Goal: Find specific page/section: Find specific page/section

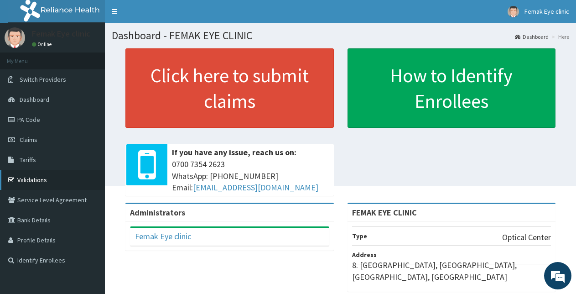
click at [28, 179] on link "Validations" at bounding box center [52, 180] width 105 height 20
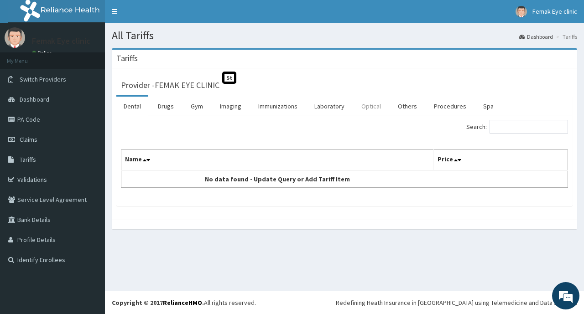
click at [369, 104] on link "Optical" at bounding box center [371, 106] width 34 height 19
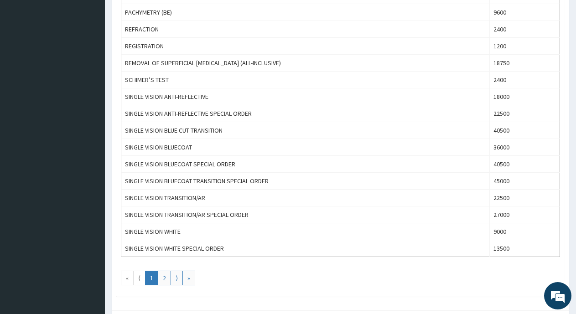
scroll to position [776, 0]
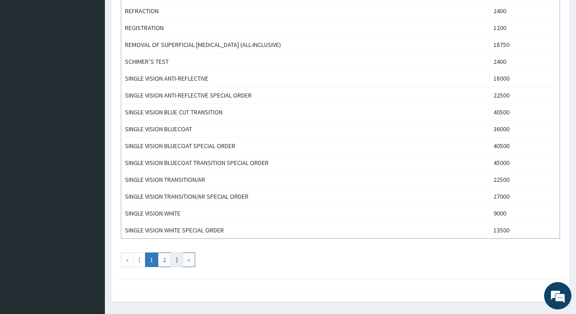
click at [173, 260] on link "⟩" at bounding box center [177, 260] width 12 height 15
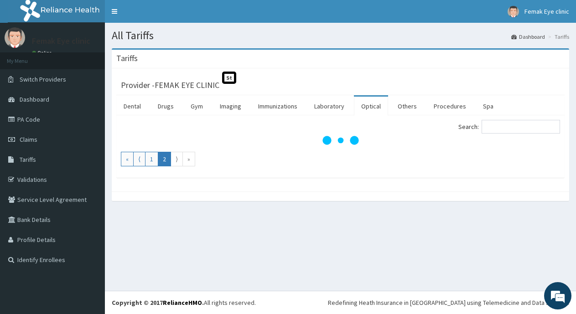
scroll to position [0, 0]
